Goal: Task Accomplishment & Management: Manage account settings

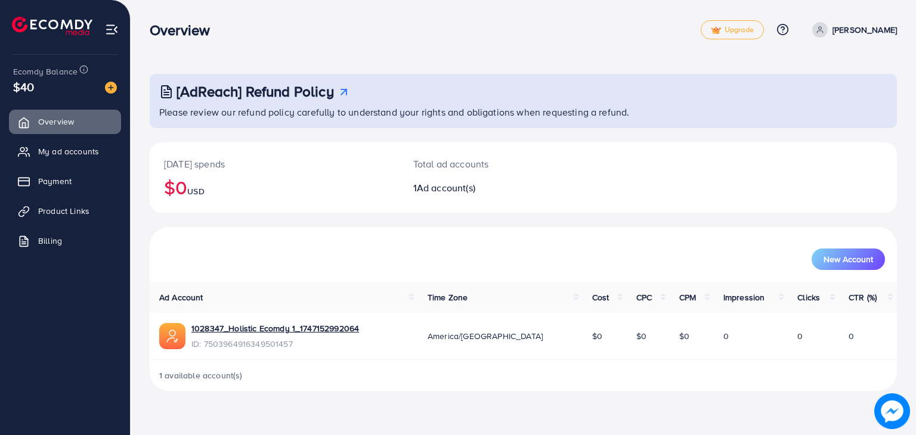
click at [878, 32] on p "[PERSON_NAME]" at bounding box center [865, 30] width 64 height 14
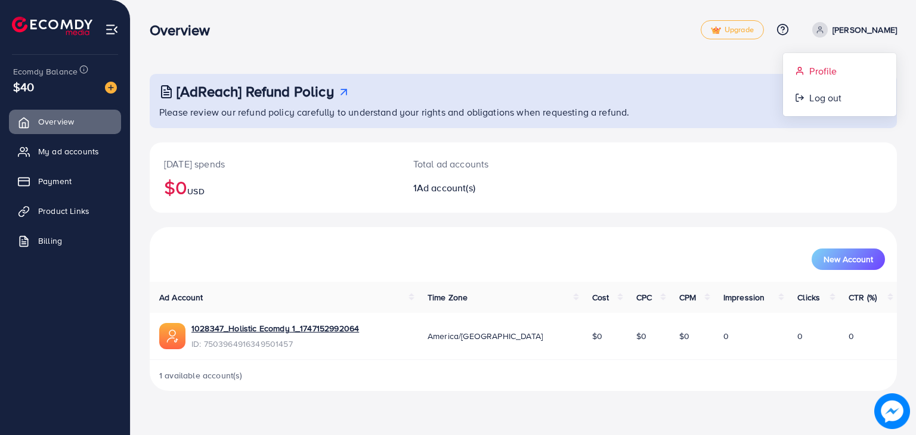
drag, startPoint x: 807, startPoint y: 70, endPoint x: 625, endPoint y: 11, distance: 191.1
click at [807, 70] on link "Profile" at bounding box center [839, 71] width 113 height 27
select select "****"
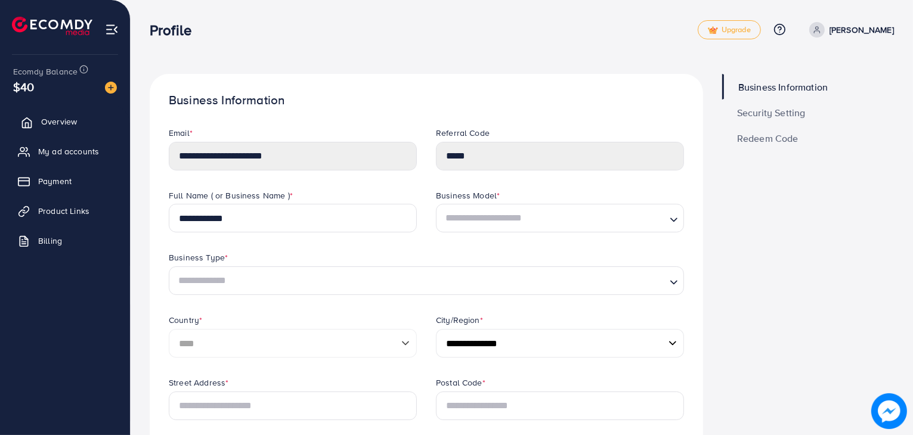
drag, startPoint x: 283, startPoint y: 3, endPoint x: 54, endPoint y: 113, distance: 254.0
click at [54, 113] on link "Overview" at bounding box center [65, 122] width 112 height 24
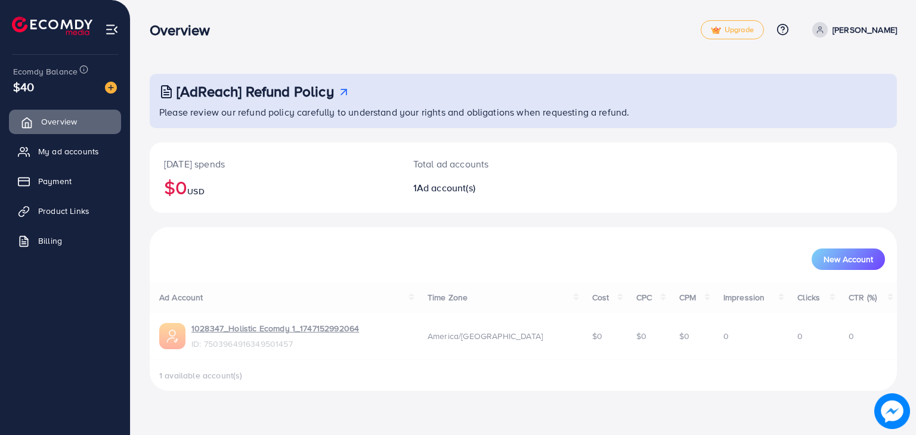
click at [54, 115] on link "Overview" at bounding box center [65, 122] width 112 height 24
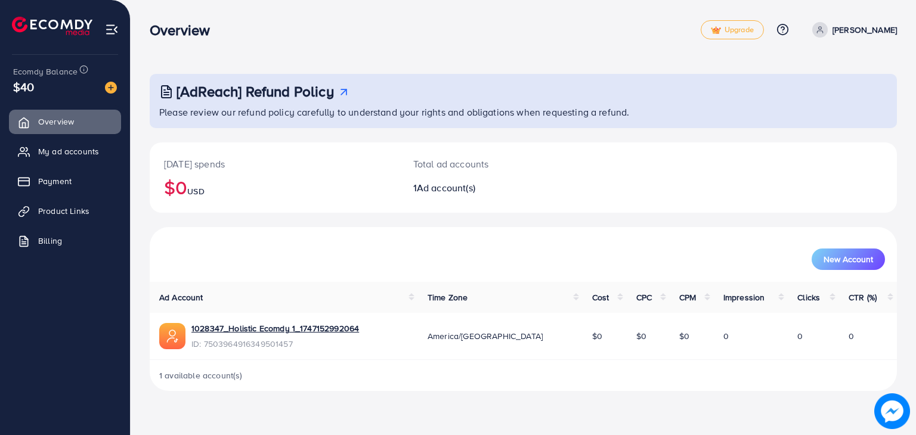
click at [246, 345] on span "ID: 7503964916349501457" at bounding box center [275, 344] width 168 height 12
click at [262, 326] on link "1028347_Holistic Ecomdy 1_1747152992064" at bounding box center [275, 329] width 168 height 12
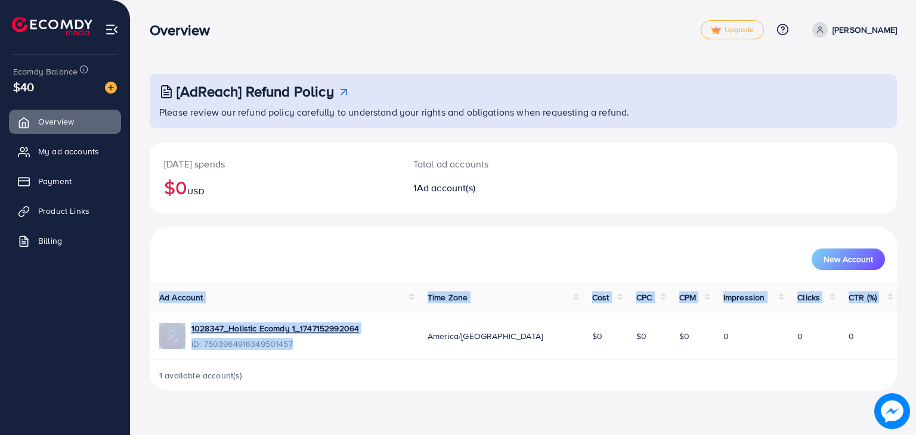
drag, startPoint x: 309, startPoint y: 344, endPoint x: 160, endPoint y: 303, distance: 154.1
click at [160, 303] on table "Ad Account Time Zone Cost CPC CPM Impression Clicks CTR (%) 1028347_Holistic Ec…" at bounding box center [523, 321] width 747 height 78
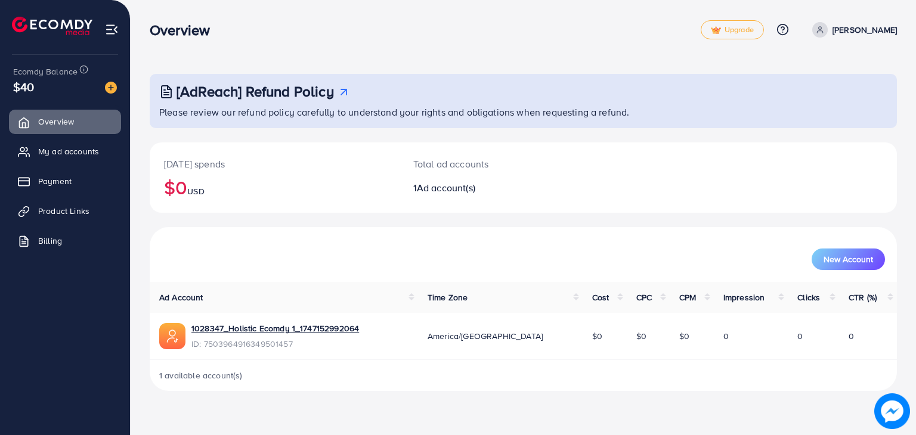
drag, startPoint x: 271, startPoint y: 8, endPoint x: 336, endPoint y: 187, distance: 191.0
click at [336, 187] on h2 "$0 USD" at bounding box center [274, 187] width 221 height 23
drag, startPoint x: 852, startPoint y: 36, endPoint x: 840, endPoint y: 37, distance: 12.5
click at [852, 36] on p "[PERSON_NAME]" at bounding box center [865, 30] width 64 height 14
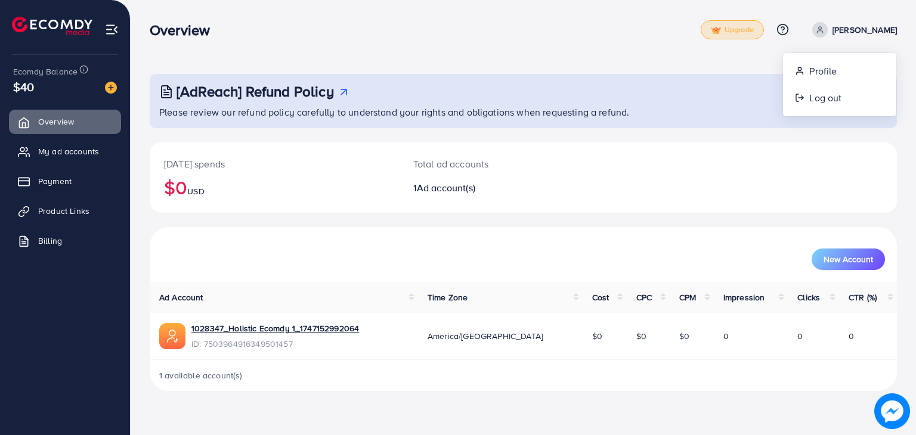
click at [754, 30] on span "Upgrade" at bounding box center [732, 30] width 43 height 9
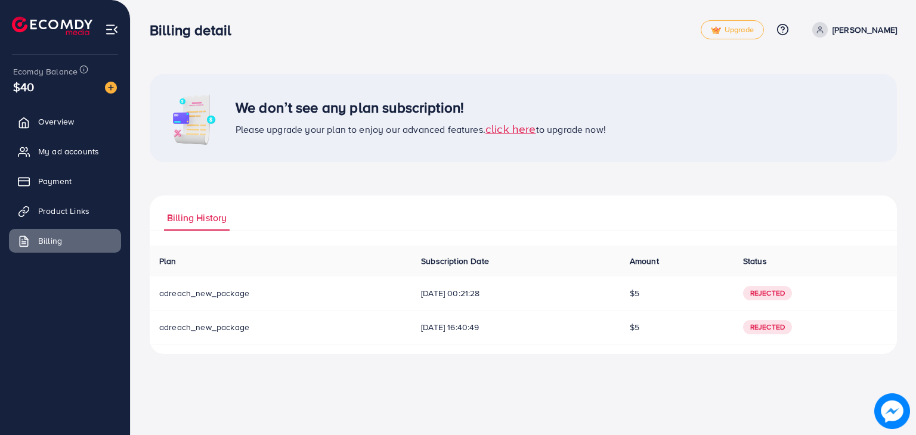
click at [521, 134] on span "click here" at bounding box center [511, 129] width 51 height 16
